Goal: Communication & Community: Ask a question

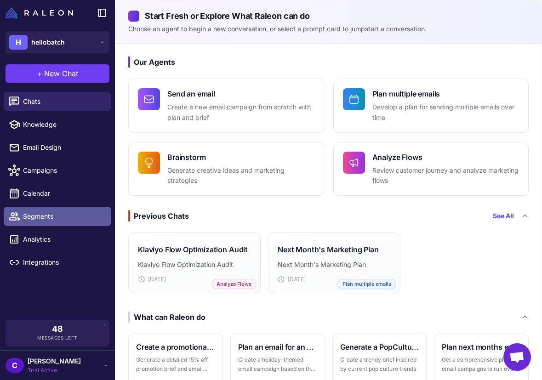
click at [76, 221] on span "Segments" at bounding box center [63, 216] width 81 height 10
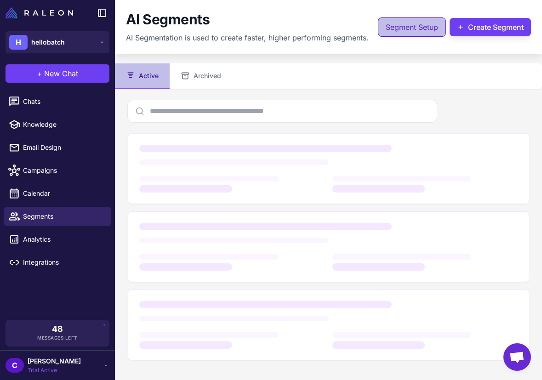
click at [404, 26] on span "Segment Setup" at bounding box center [412, 27] width 52 height 11
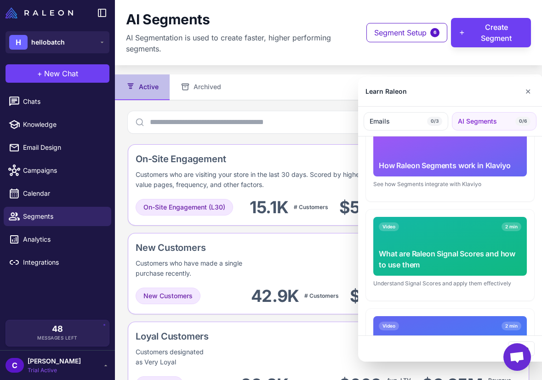
scroll to position [361, 0]
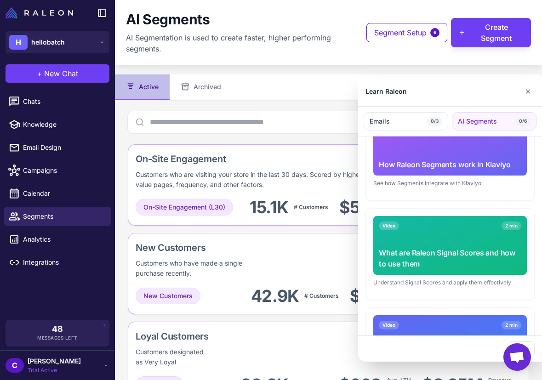
click at [315, 138] on div at bounding box center [271, 190] width 542 height 380
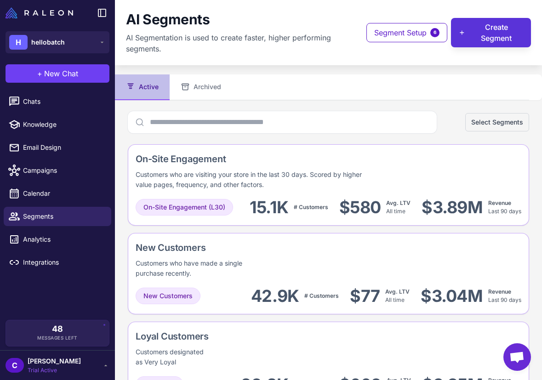
click at [494, 44] on button "Create Segment" at bounding box center [491, 32] width 80 height 29
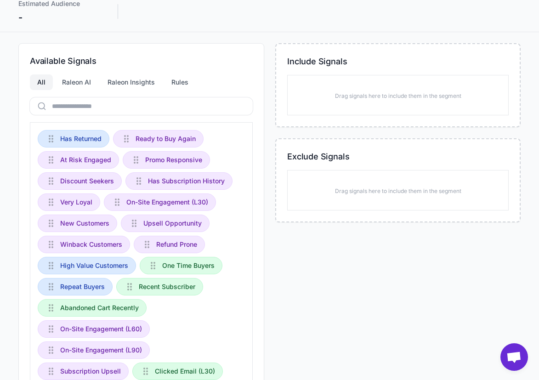
scroll to position [74, 0]
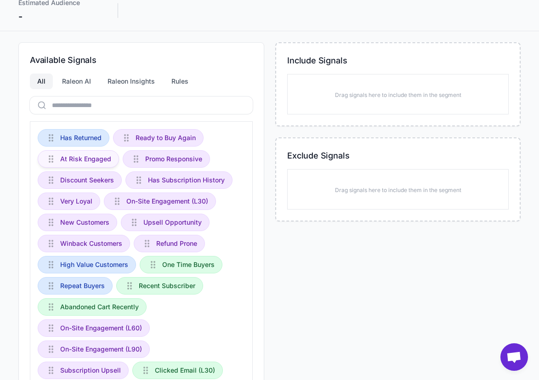
click at [108, 159] on span "At Risk Engaged" at bounding box center [85, 159] width 51 height 10
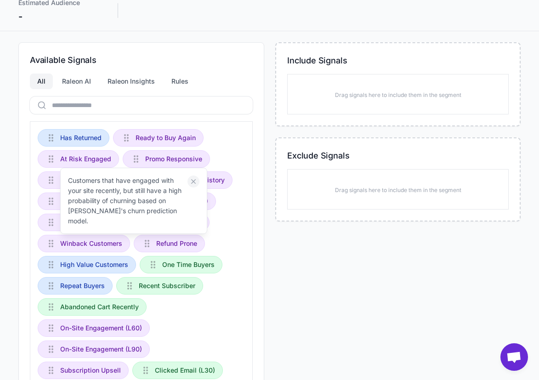
click at [193, 182] on icon at bounding box center [193, 181] width 5 height 5
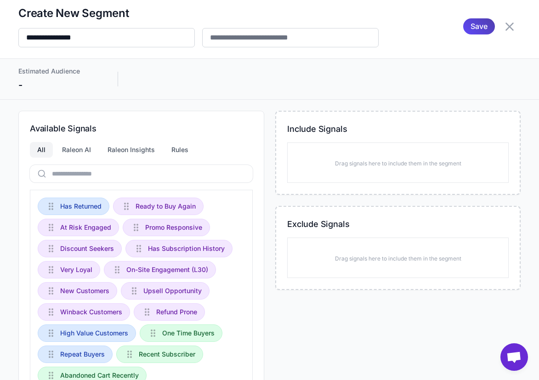
scroll to position [0, 0]
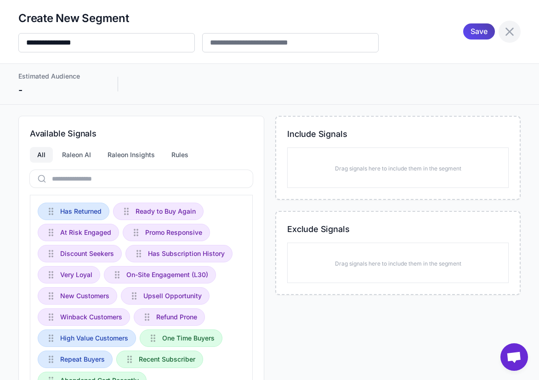
click at [514, 33] on icon at bounding box center [509, 31] width 15 height 15
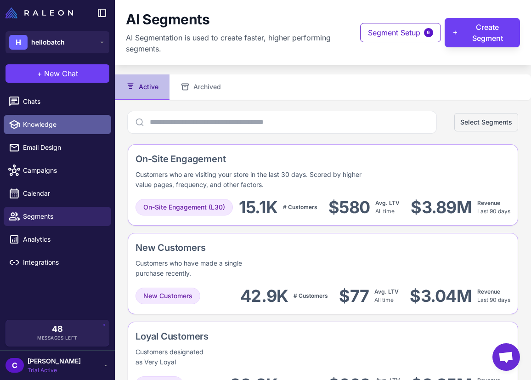
click at [60, 121] on span "Knowledge" at bounding box center [63, 124] width 81 height 10
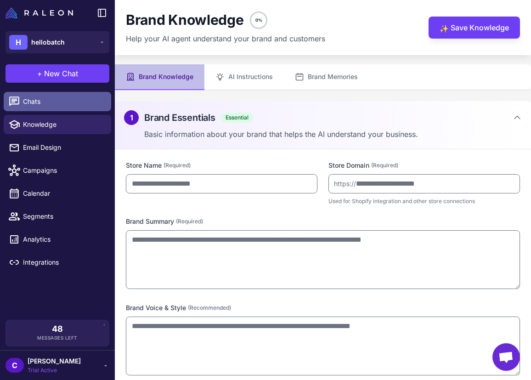
type input "**********"
type textarea "**********"
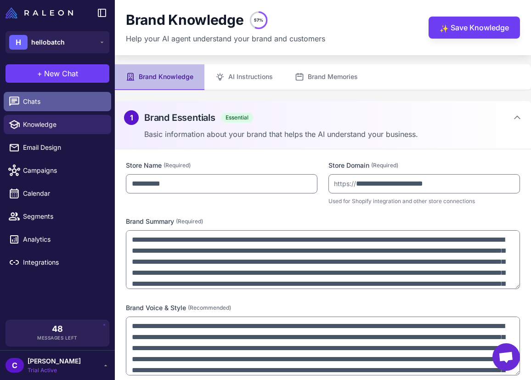
click at [62, 95] on link "Chats" at bounding box center [58, 101] width 108 height 19
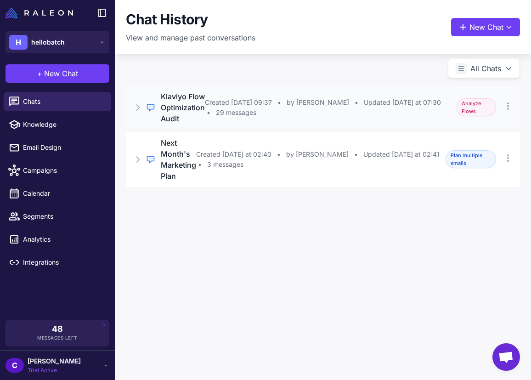
click at [255, 119] on div "Regular Chat Klaviyo Flow Optimization Audit Created [DATE] 09:37 • by [PERSON_…" at bounding box center [323, 107] width 394 height 44
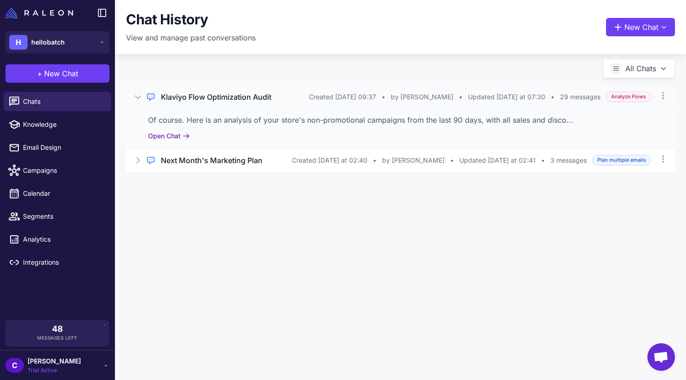
click at [178, 132] on button "Open Chat" at bounding box center [169, 136] width 42 height 10
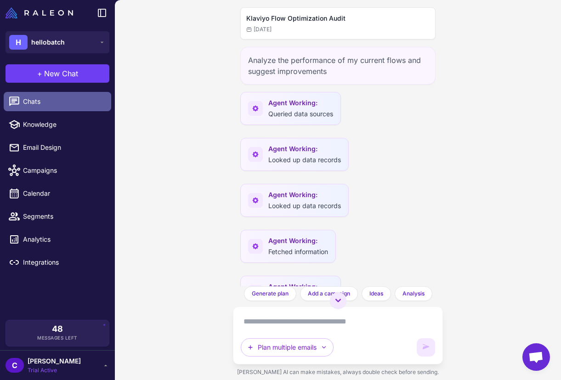
click at [85, 104] on span "Chats" at bounding box center [63, 102] width 81 height 10
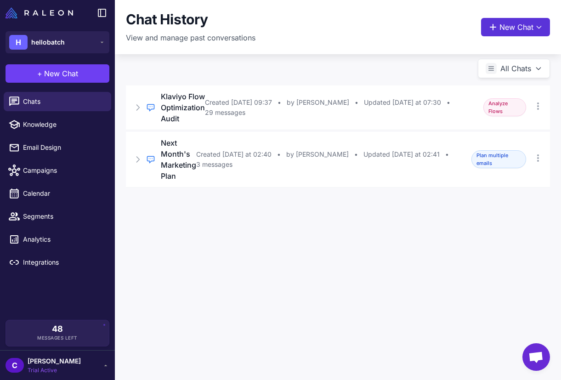
click at [512, 28] on button "New Chat" at bounding box center [515, 27] width 69 height 18
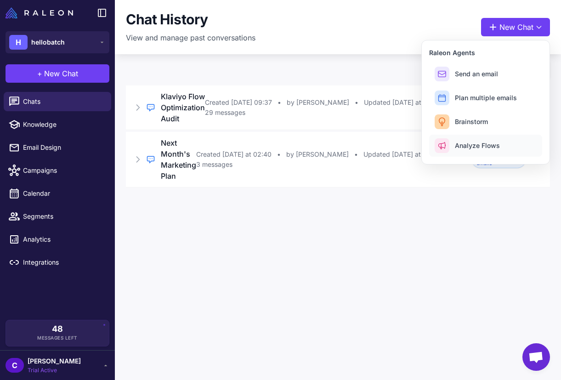
click at [471, 147] on span "Analyze Flows" at bounding box center [477, 146] width 45 height 10
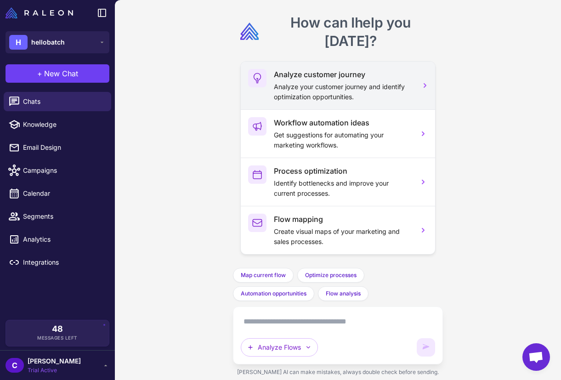
click at [370, 95] on p "Analyze your customer journey and identify optimization opportunities." at bounding box center [343, 92] width 138 height 20
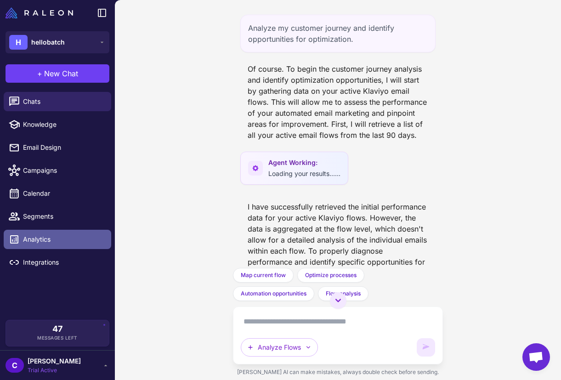
scroll to position [4056, 0]
